Goal: Communication & Community: Answer question/provide support

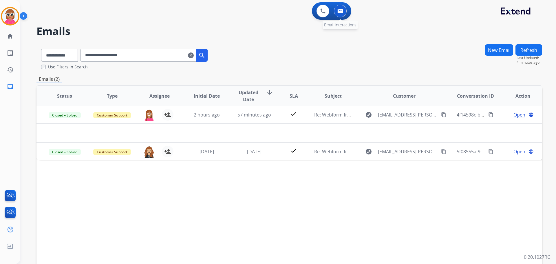
click at [340, 11] on img at bounding box center [341, 11] width 6 height 5
click at [491, 51] on button "New Email" at bounding box center [499, 49] width 28 height 11
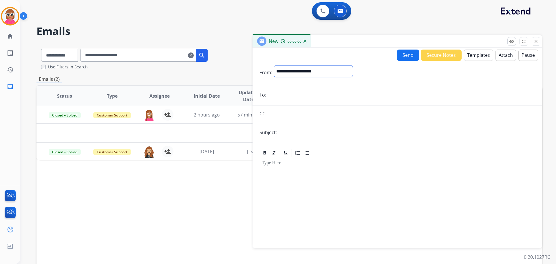
drag, startPoint x: 303, startPoint y: 74, endPoint x: 305, endPoint y: 76, distance: 3.5
click at [304, 73] on select "**********" at bounding box center [313, 71] width 79 height 12
click at [259, 93] on div "To:" at bounding box center [398, 96] width 290 height 12
click at [296, 92] on input "email" at bounding box center [401, 96] width 267 height 12
paste input "**********"
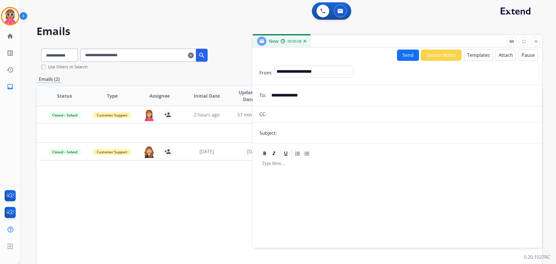
type input "**********"
click at [298, 69] on select "**********" at bounding box center [313, 71] width 79 height 12
select select "**********"
click at [274, 65] on select "**********" at bounding box center [313, 71] width 79 height 12
click at [292, 126] on form "**********" at bounding box center [398, 153] width 290 height 185
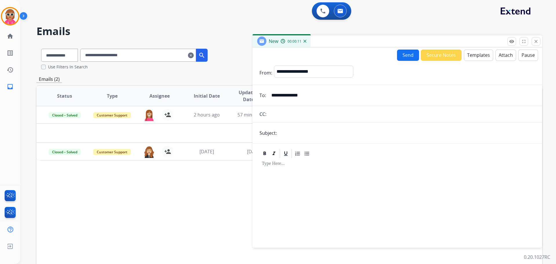
click at [291, 130] on input "text" at bounding box center [407, 133] width 257 height 12
type input "**********"
click at [284, 173] on div at bounding box center [398, 200] width 276 height 83
click at [482, 55] on button "Templates" at bounding box center [478, 55] width 29 height 11
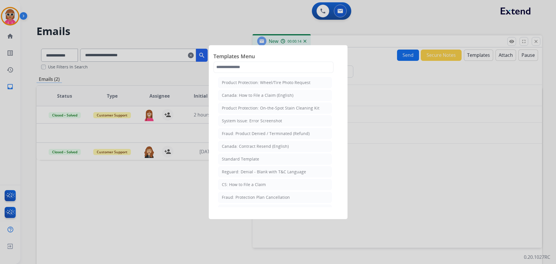
click at [256, 181] on li "CS: How to File a Claim" at bounding box center [275, 184] width 114 height 11
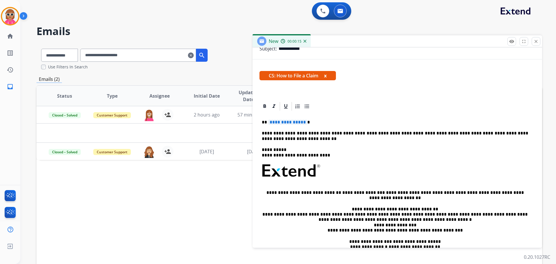
scroll to position [87, 0]
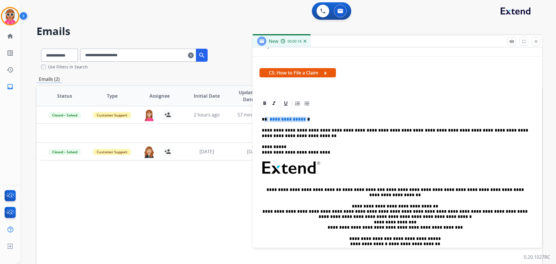
drag, startPoint x: 311, startPoint y: 118, endPoint x: 262, endPoint y: 129, distance: 49.8
click at [265, 121] on p "**********" at bounding box center [395, 119] width 267 height 5
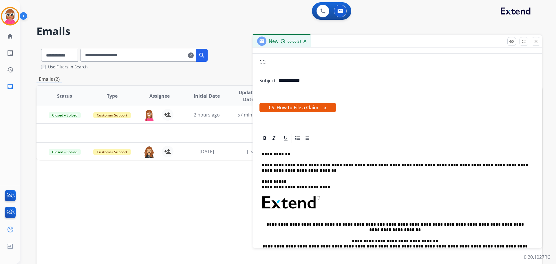
scroll to position [0, 0]
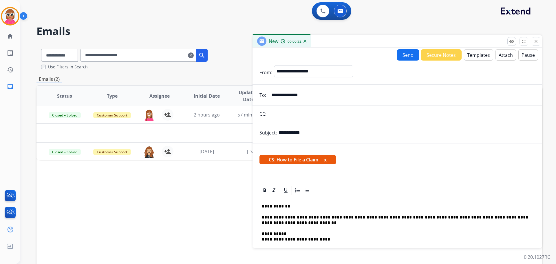
click at [398, 53] on button "Send" at bounding box center [408, 54] width 22 height 11
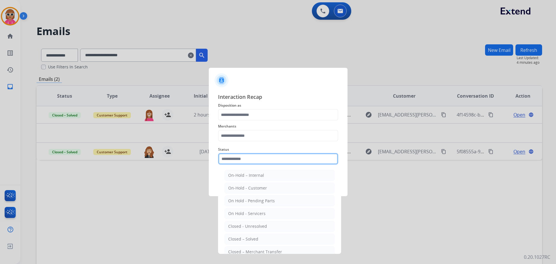
click at [261, 157] on input "text" at bounding box center [278, 159] width 120 height 12
drag, startPoint x: 257, startPoint y: 234, endPoint x: 259, endPoint y: 190, distance: 44.1
click at [257, 235] on li "Closed – Solved" at bounding box center [280, 239] width 110 height 11
type input "**********"
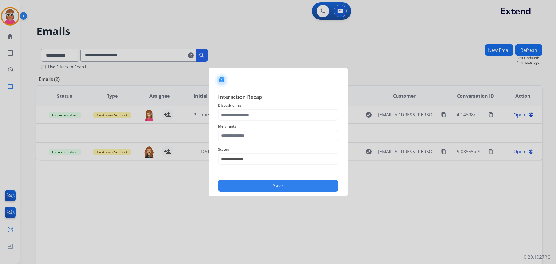
click at [258, 128] on span "Merchants" at bounding box center [278, 126] width 120 height 7
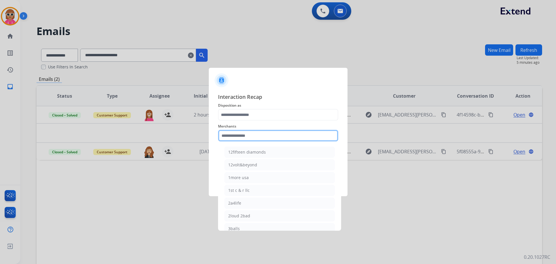
click at [256, 132] on input "text" at bounding box center [278, 136] width 120 height 12
click at [258, 150] on div "Bed bath & beyond" at bounding box center [246, 152] width 37 height 6
type input "**********"
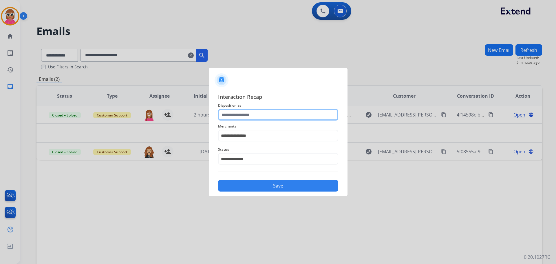
drag, startPoint x: 254, startPoint y: 111, endPoint x: 253, endPoint y: 117, distance: 6.1
click at [253, 111] on input "text" at bounding box center [278, 115] width 120 height 12
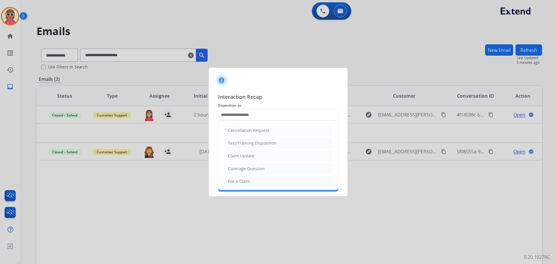
drag, startPoint x: 254, startPoint y: 178, endPoint x: 256, endPoint y: 185, distance: 8.0
click at [254, 178] on li "File a Claim" at bounding box center [278, 181] width 108 height 11
type input "**********"
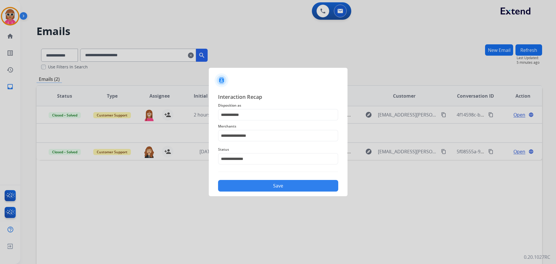
click at [257, 187] on button "Save" at bounding box center [278, 186] width 120 height 12
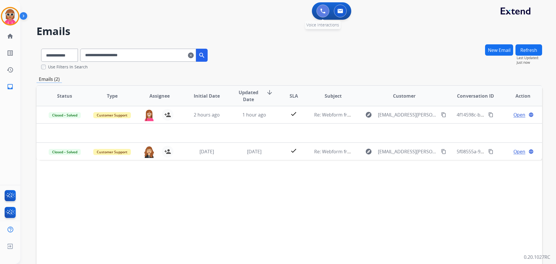
click at [320, 12] on img at bounding box center [322, 10] width 5 height 5
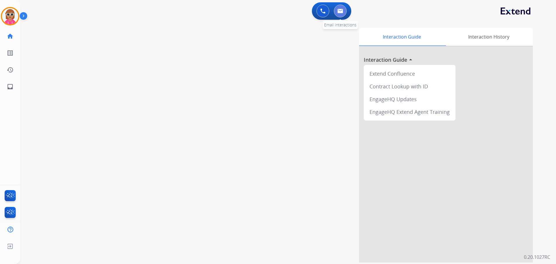
click at [340, 14] on button at bounding box center [340, 11] width 13 height 13
select select "**********"
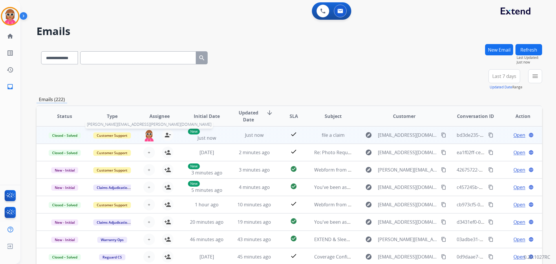
click at [148, 133] on img at bounding box center [149, 135] width 12 height 12
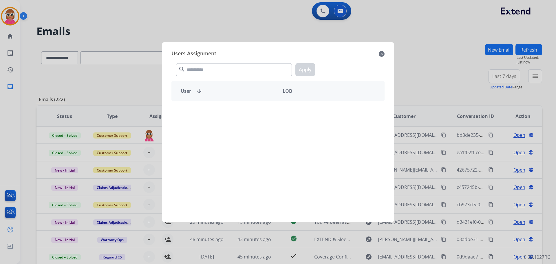
click at [210, 59] on div "search Apply" at bounding box center [278, 69] width 213 height 20
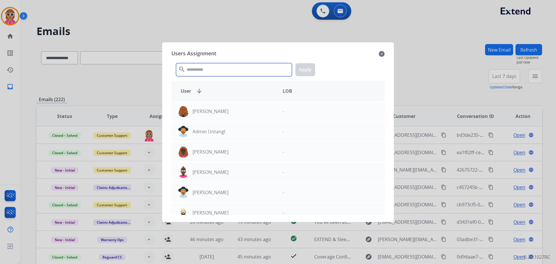
click at [209, 70] on input "text" at bounding box center [234, 69] width 116 height 13
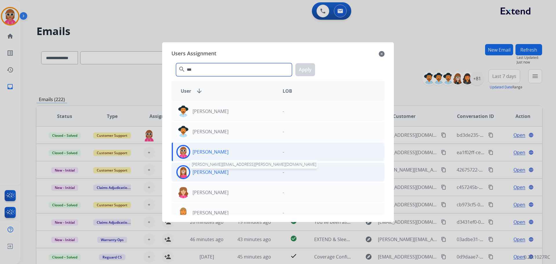
type input "***"
click at [221, 172] on p "[PERSON_NAME]" at bounding box center [211, 172] width 36 height 7
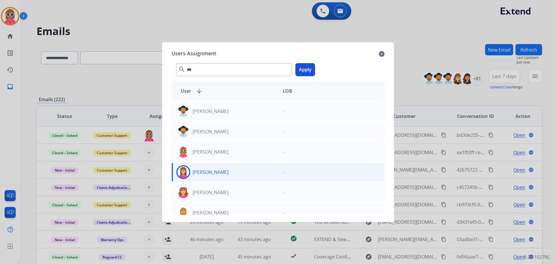
click at [303, 70] on button "Apply" at bounding box center [306, 69] width 20 height 13
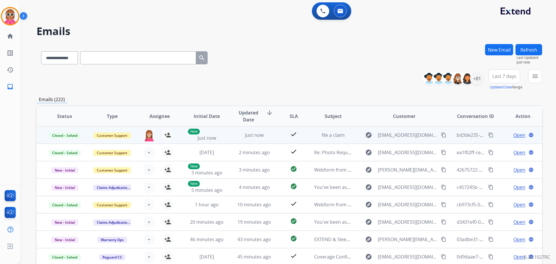
click at [489, 133] on mat-icon "content_copy" at bounding box center [491, 134] width 5 height 5
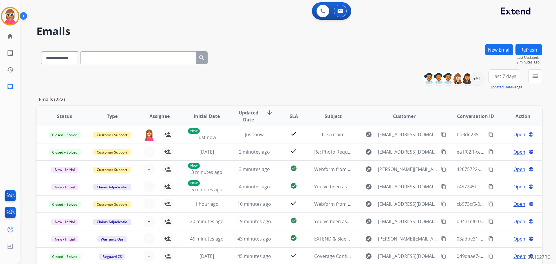
drag, startPoint x: 530, startPoint y: 52, endPoint x: 421, endPoint y: 119, distance: 128.3
click at [529, 52] on button "Refresh" at bounding box center [529, 49] width 27 height 11
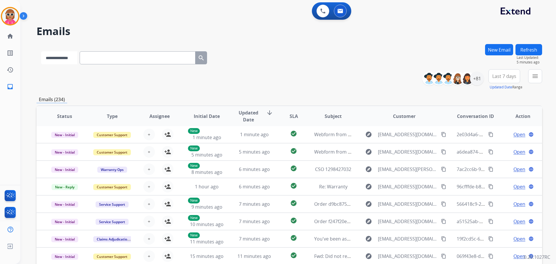
drag, startPoint x: 65, startPoint y: 57, endPoint x: 64, endPoint y: 63, distance: 6.1
click at [65, 57] on select "**********" at bounding box center [59, 57] width 36 height 13
select select "**********"
click at [41, 51] on select "**********" at bounding box center [59, 57] width 36 height 13
click at [107, 57] on input "text" at bounding box center [138, 57] width 116 height 13
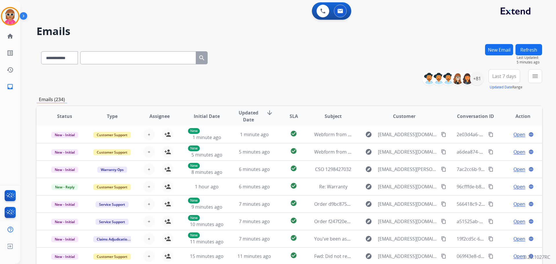
paste input "**********"
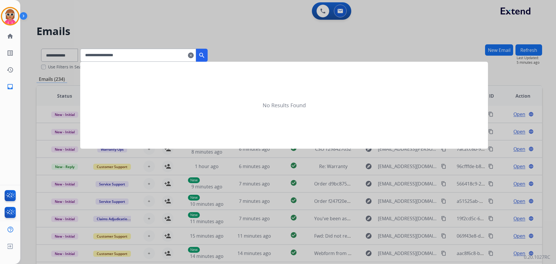
type input "**********"
click at [205, 52] on mat-icon "search" at bounding box center [201, 55] width 7 height 7
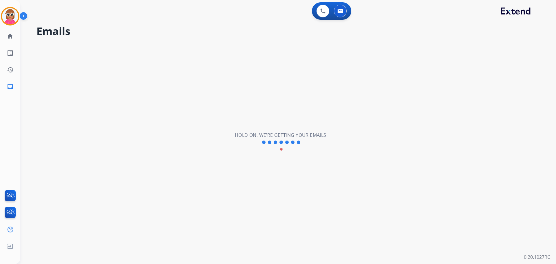
scroll to position [0, 0]
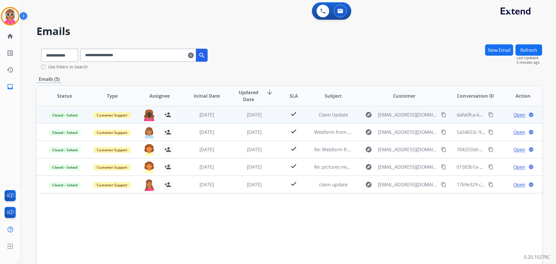
click at [222, 116] on div "[DATE]" at bounding box center [207, 114] width 38 height 7
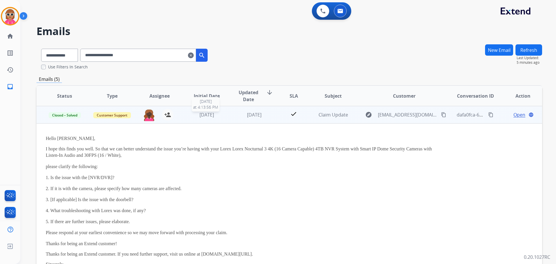
click at [223, 117] on div "[DATE]" at bounding box center [207, 114] width 38 height 7
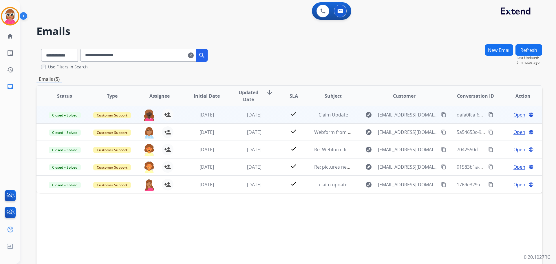
click at [514, 114] on span "Open" at bounding box center [520, 114] width 12 height 7
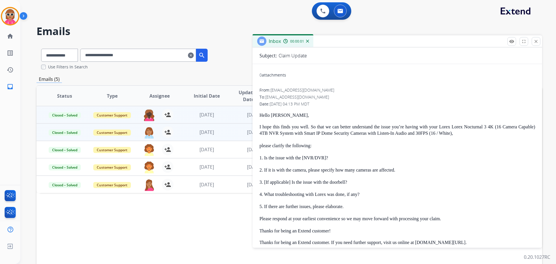
scroll to position [41, 0]
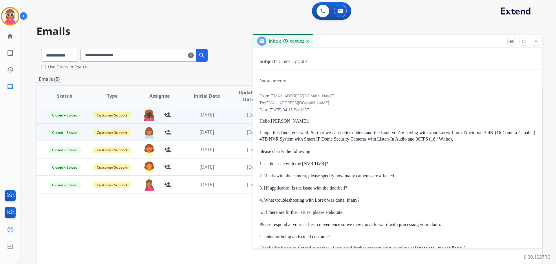
click at [190, 132] on div "[DATE]" at bounding box center [207, 132] width 38 height 7
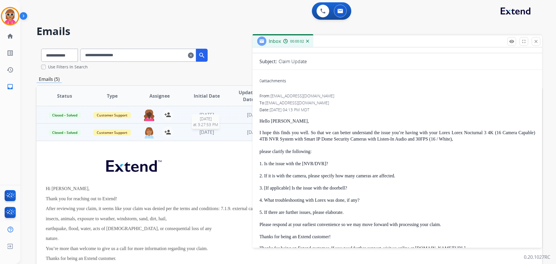
scroll to position [17, 0]
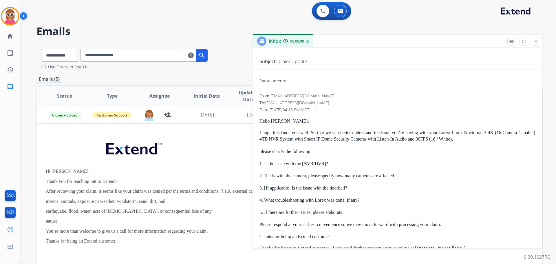
drag, startPoint x: 391, startPoint y: 155, endPoint x: 354, endPoint y: 144, distance: 39.2
click at [391, 155] on div "Hello [PERSON_NAME], I hope this finds you well. So that we can better understa…" at bounding box center [398, 237] width 276 height 236
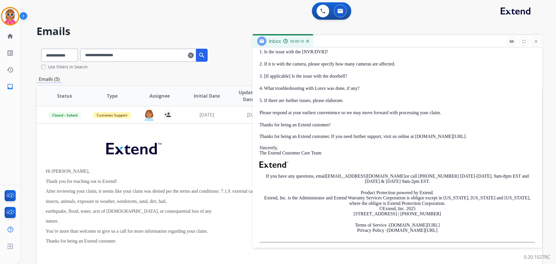
scroll to position [156, 0]
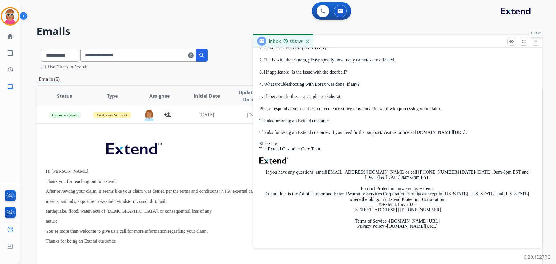
click at [539, 39] on button "close Close" at bounding box center [536, 41] width 9 height 9
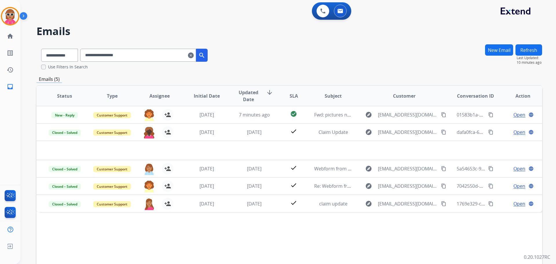
scroll to position [0, 0]
click at [325, 7] on button at bounding box center [323, 11] width 13 height 13
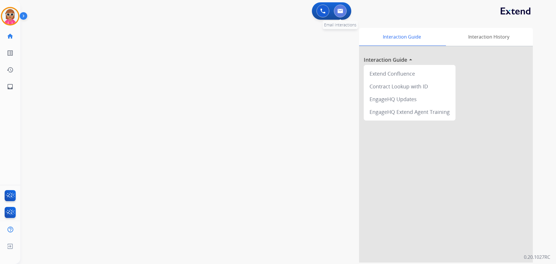
click at [345, 13] on button at bounding box center [340, 11] width 13 height 13
select select "**********"
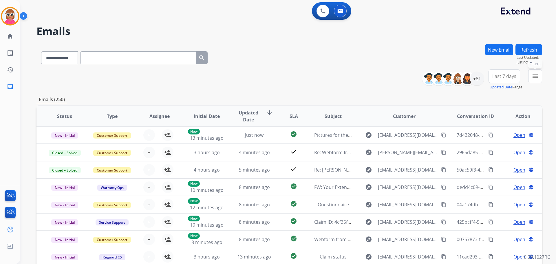
drag, startPoint x: 532, startPoint y: 73, endPoint x: 521, endPoint y: 86, distance: 17.7
click at [532, 73] on mat-icon "menu" at bounding box center [535, 76] width 7 height 7
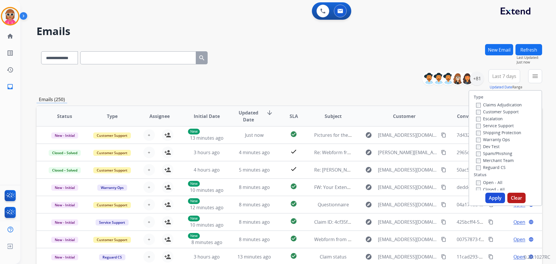
drag, startPoint x: 500, startPoint y: 109, endPoint x: 499, endPoint y: 118, distance: 9.4
click at [500, 109] on label "Customer Support" at bounding box center [497, 112] width 43 height 6
click at [498, 130] on label "Shipping Protection" at bounding box center [498, 133] width 45 height 6
click at [493, 169] on label "Reguard CS" at bounding box center [491, 168] width 30 height 6
click at [492, 182] on label "Open - All" at bounding box center [489, 183] width 26 height 6
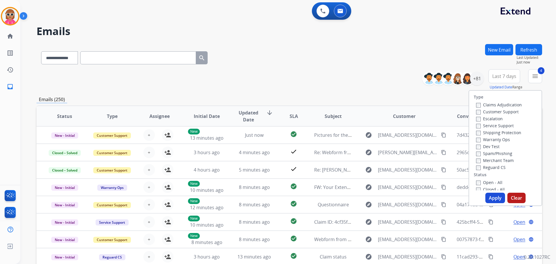
click at [491, 196] on button "Apply" at bounding box center [496, 198] width 20 height 10
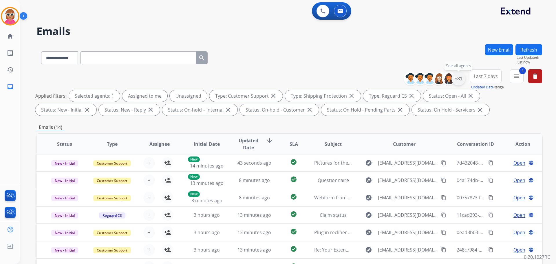
click at [460, 79] on div "+81" at bounding box center [459, 79] width 14 height 14
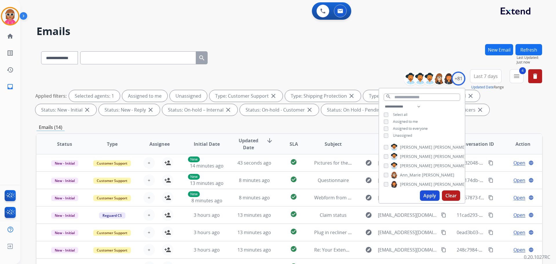
click at [413, 124] on div "**********" at bounding box center [422, 121] width 86 height 37
click at [413, 122] on span "Assigned to me" at bounding box center [405, 121] width 25 height 5
drag, startPoint x: 407, startPoint y: 135, endPoint x: 419, endPoint y: 114, distance: 23.9
click at [407, 135] on span "Unassigned" at bounding box center [402, 135] width 19 height 5
click at [419, 108] on select "**********" at bounding box center [404, 106] width 40 height 7
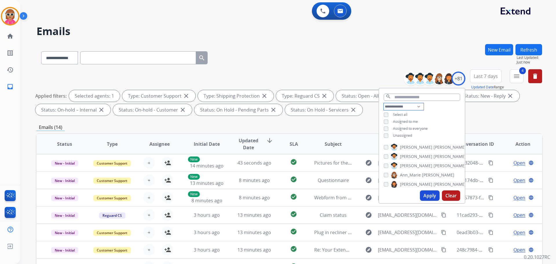
select select "**********"
click at [384, 103] on select "**********" at bounding box center [404, 106] width 40 height 7
click at [433, 113] on div "**********" at bounding box center [422, 118] width 86 height 30
click at [405, 105] on select "**********" at bounding box center [404, 106] width 40 height 7
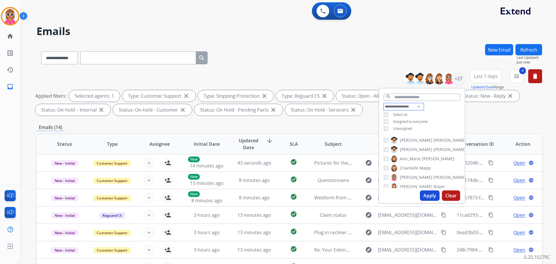
click at [384, 103] on select "**********" at bounding box center [404, 106] width 40 height 7
click at [432, 117] on div "**********" at bounding box center [422, 118] width 86 height 30
drag, startPoint x: 419, startPoint y: 140, endPoint x: 417, endPoint y: 148, distance: 8.0
click at [434, 141] on span "[PERSON_NAME]" at bounding box center [450, 140] width 32 height 6
click at [434, 148] on span "[PERSON_NAME]" at bounding box center [450, 150] width 32 height 6
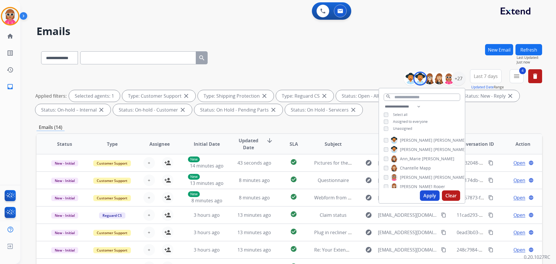
click at [415, 142] on label "[PERSON_NAME]" at bounding box center [428, 140] width 75 height 7
click at [412, 162] on div "[PERSON_NAME] [PERSON_NAME] [PERSON_NAME] [PERSON_NAME] [PERSON_NAME] [PERSON_N…" at bounding box center [422, 161] width 86 height 54
click at [412, 158] on span "Ann_Marie" at bounding box center [410, 159] width 21 height 6
click at [412, 167] on span "Chantelle" at bounding box center [409, 168] width 19 height 6
click at [413, 177] on span "[PERSON_NAME]" at bounding box center [416, 177] width 32 height 6
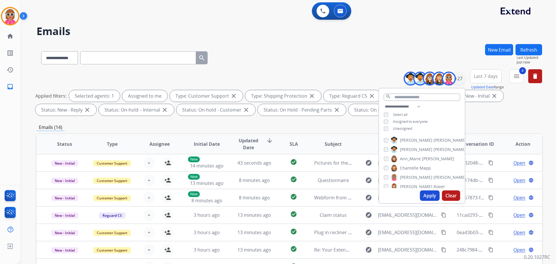
click at [410, 186] on span "[PERSON_NAME]" at bounding box center [416, 187] width 32 height 6
drag, startPoint x: 415, startPoint y: 167, endPoint x: 412, endPoint y: 171, distance: 5.1
click at [434, 167] on span "Solaazo" at bounding box center [441, 167] width 15 height 6
click at [412, 175] on span "Deambrana" at bounding box center [411, 176] width 23 height 6
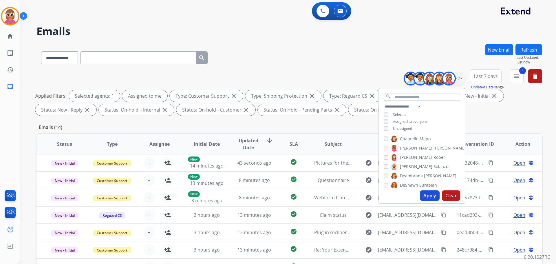
click at [410, 184] on span "DeShawn" at bounding box center [409, 185] width 18 height 6
drag, startPoint x: 414, startPoint y: 164, endPoint x: 414, endPoint y: 173, distance: 8.7
click at [414, 165] on span "Bois" at bounding box center [416, 166] width 8 height 6
click at [414, 175] on span "Harmony" at bounding box center [409, 175] width 18 height 6
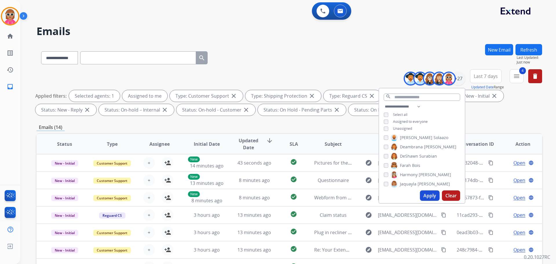
click at [413, 183] on span "Jaquayla" at bounding box center [408, 184] width 17 height 6
drag, startPoint x: 416, startPoint y: 163, endPoint x: 415, endPoint y: 172, distance: 9.4
click at [416, 163] on span "[PERSON_NAME]" at bounding box center [428, 164] width 32 height 6
click at [434, 173] on span "[PERSON_NAME]" at bounding box center [450, 174] width 32 height 6
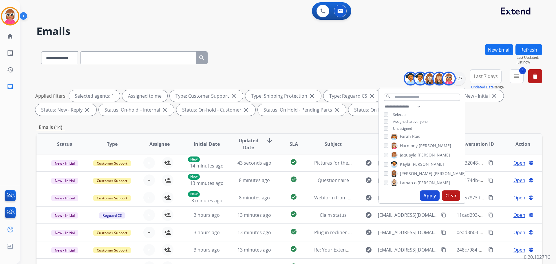
click at [413, 179] on label "[PERSON_NAME]" at bounding box center [420, 182] width 59 height 7
click at [434, 162] on span "Durante" at bounding box center [442, 163] width 16 height 6
click at [434, 170] on span "[PERSON_NAME]" at bounding box center [450, 173] width 32 height 6
drag, startPoint x: 411, startPoint y: 180, endPoint x: 409, endPoint y: 168, distance: 11.8
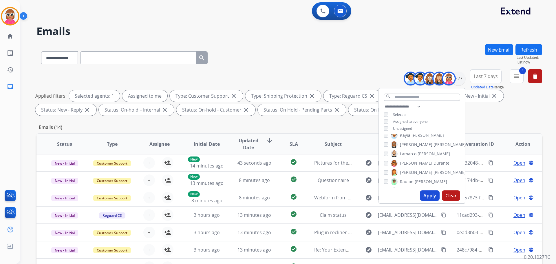
click at [411, 179] on span "Raujon" at bounding box center [407, 182] width 14 height 6
drag, startPoint x: 411, startPoint y: 162, endPoint x: 412, endPoint y: 165, distance: 3.4
click at [412, 163] on label "[PERSON_NAME]" at bounding box center [428, 161] width 75 height 7
drag, startPoint x: 413, startPoint y: 172, endPoint x: 412, endPoint y: 176, distance: 5.0
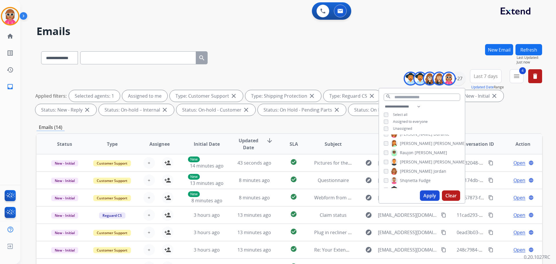
click at [413, 172] on span "[PERSON_NAME]" at bounding box center [416, 171] width 32 height 6
click at [411, 178] on span "Shqnetta" at bounding box center [409, 181] width 18 height 6
drag, startPoint x: 413, startPoint y: 159, endPoint x: 414, endPoint y: 162, distance: 3.2
click at [434, 161] on span "[PERSON_NAME]" at bounding box center [450, 162] width 32 height 6
click at [415, 157] on div "[PERSON_NAME] [PERSON_NAME] [PERSON_NAME] [PERSON_NAME] [PERSON_NAME] [PERSON_N…" at bounding box center [422, 161] width 86 height 54
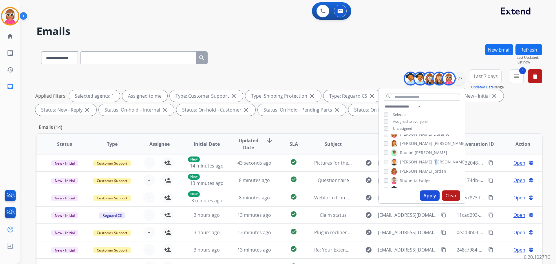
click at [434, 161] on span "[PERSON_NAME]" at bounding box center [450, 162] width 32 height 6
click at [409, 177] on label "Shqnetta Fudge" at bounding box center [411, 180] width 40 height 7
click at [411, 159] on span "[PERSON_NAME]" at bounding box center [416, 161] width 32 height 6
drag, startPoint x: 411, startPoint y: 170, endPoint x: 411, endPoint y: 175, distance: 5.6
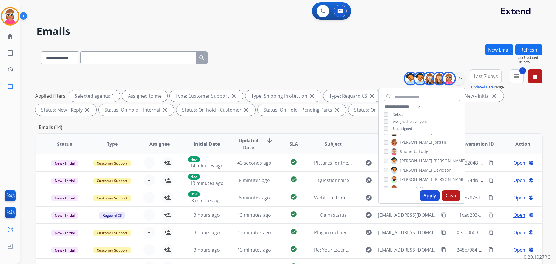
click at [411, 170] on span "[PERSON_NAME]" at bounding box center [416, 170] width 32 height 6
click at [410, 177] on label "[PERSON_NAME]" at bounding box center [428, 179] width 75 height 7
drag, startPoint x: 412, startPoint y: 158, endPoint x: 413, endPoint y: 168, distance: 9.3
click at [413, 159] on span "Tyquanda" at bounding box center [409, 162] width 19 height 6
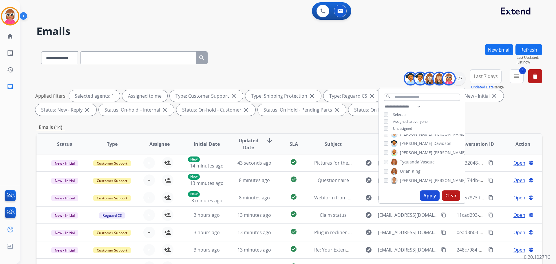
click at [412, 170] on span "King" at bounding box center [416, 171] width 9 height 6
drag, startPoint x: 411, startPoint y: 178, endPoint x: 412, endPoint y: 163, distance: 14.8
click at [410, 178] on span "[PERSON_NAME]" at bounding box center [416, 181] width 32 height 6
click at [412, 160] on span "Tyquanda" at bounding box center [409, 162] width 19 height 6
click at [423, 193] on button "Apply" at bounding box center [430, 195] width 20 height 10
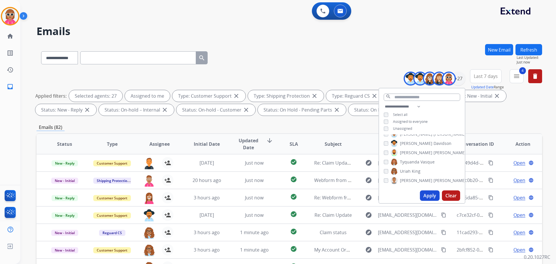
drag, startPoint x: 500, startPoint y: 119, endPoint x: 428, endPoint y: 108, distance: 72.7
click at [496, 119] on div "**********" at bounding box center [290, 201] width 506 height 314
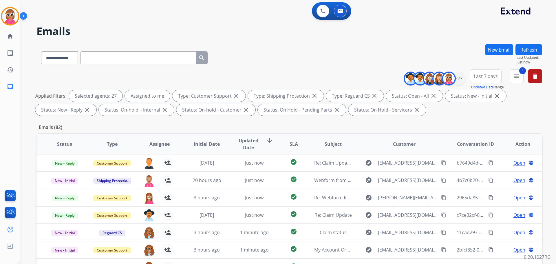
click at [487, 79] on button "Last 7 days" at bounding box center [486, 76] width 32 height 14
click at [483, 145] on div "Last 90 days" at bounding box center [484, 146] width 32 height 9
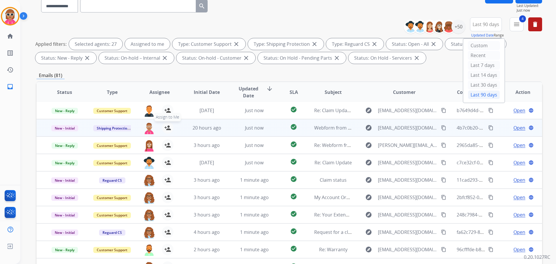
scroll to position [87, 0]
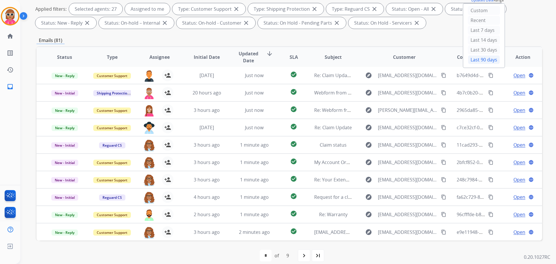
click at [156, 55] on span "Assignee" at bounding box center [160, 57] width 20 height 7
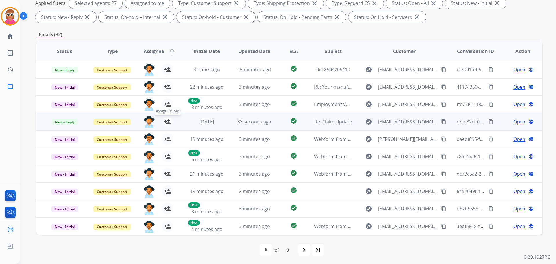
scroll to position [94, 0]
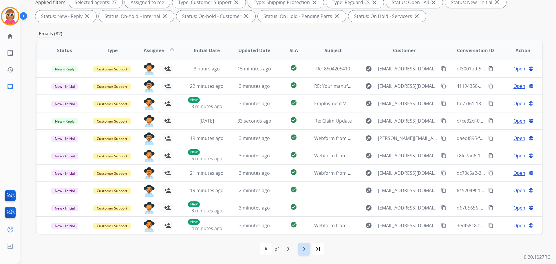
click at [302, 247] on mat-icon "navigate_next" at bounding box center [304, 248] width 7 height 7
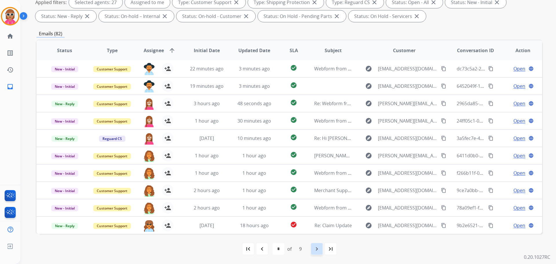
drag, startPoint x: 308, startPoint y: 247, endPoint x: 312, endPoint y: 247, distance: 3.5
click at [309, 247] on div "first_page navigate_before * * * * * * * * * of 9 navigate_next last_page" at bounding box center [290, 249] width 506 height 12
click at [314, 248] on mat-icon "navigate_next" at bounding box center [317, 248] width 7 height 7
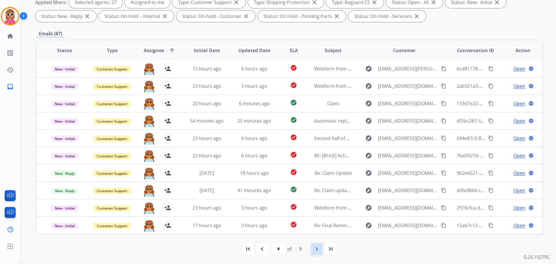
click at [319, 248] on mat-icon "navigate_next" at bounding box center [317, 248] width 7 height 7
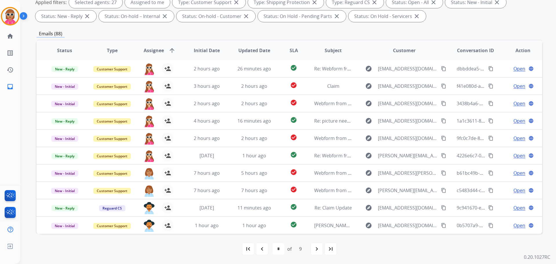
click at [313, 247] on div "navigate_next" at bounding box center [317, 249] width 13 height 13
select select "*"
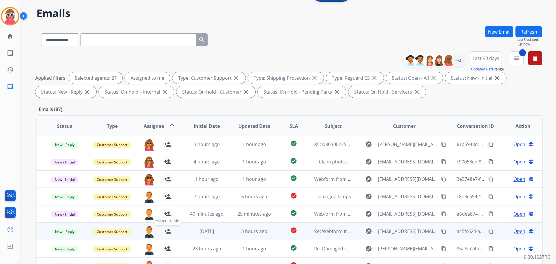
scroll to position [87, 0]
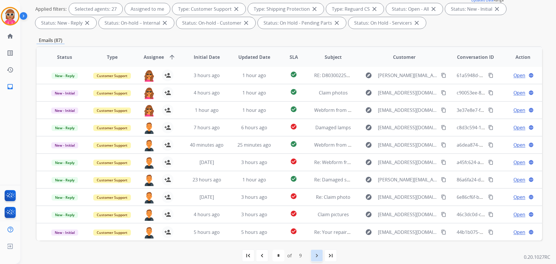
click at [317, 250] on div "navigate_next" at bounding box center [317, 255] width 13 height 13
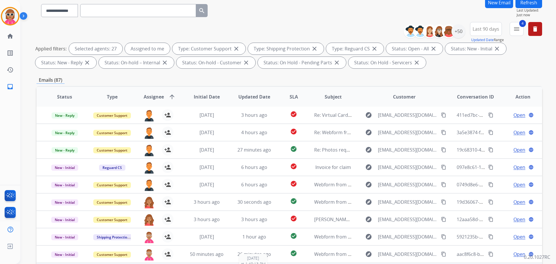
scroll to position [94, 0]
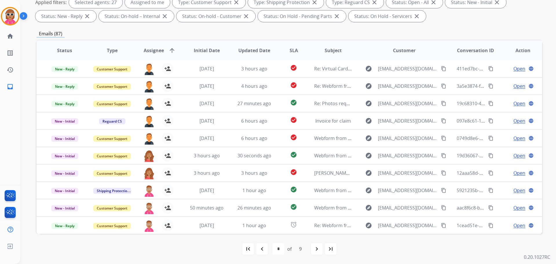
click at [314, 249] on div "navigate_next" at bounding box center [317, 249] width 13 height 13
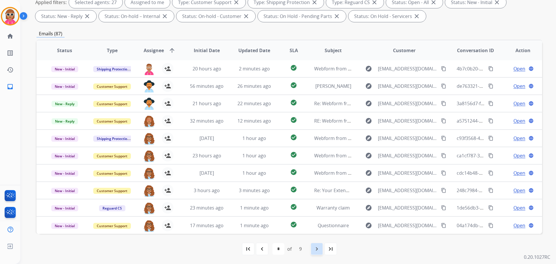
click at [321, 251] on div "navigate_next" at bounding box center [317, 249] width 13 height 13
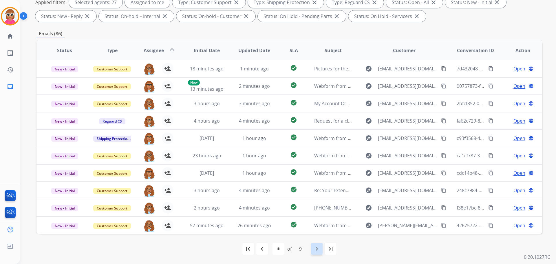
click at [313, 249] on div "navigate_next" at bounding box center [317, 249] width 13 height 13
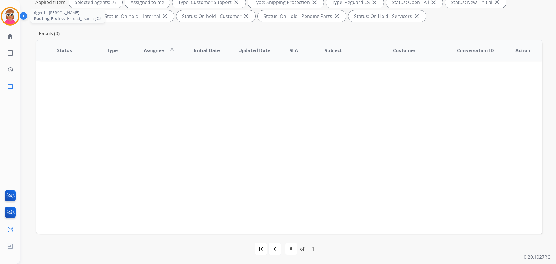
click at [6, 17] on img at bounding box center [10, 16] width 16 height 16
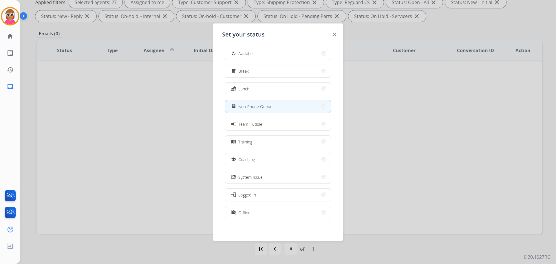
scroll to position [2, 0]
click at [265, 218] on div "work_off Offline" at bounding box center [278, 212] width 106 height 13
click at [246, 216] on button "work_off Offline" at bounding box center [277, 212] width 105 height 12
